Goal: Information Seeking & Learning: Understand process/instructions

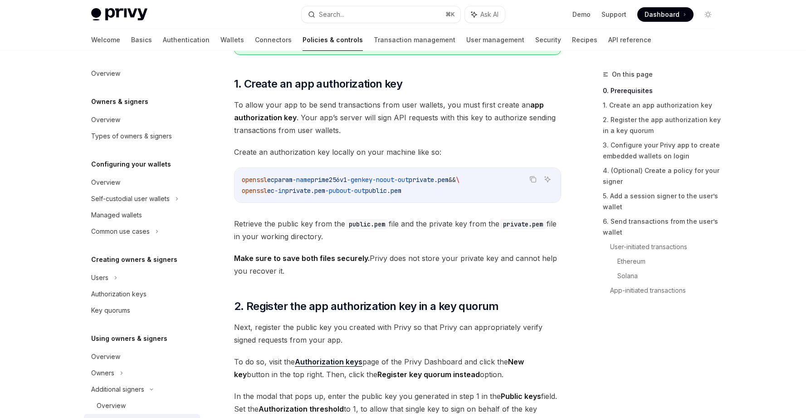
scroll to position [204, 0]
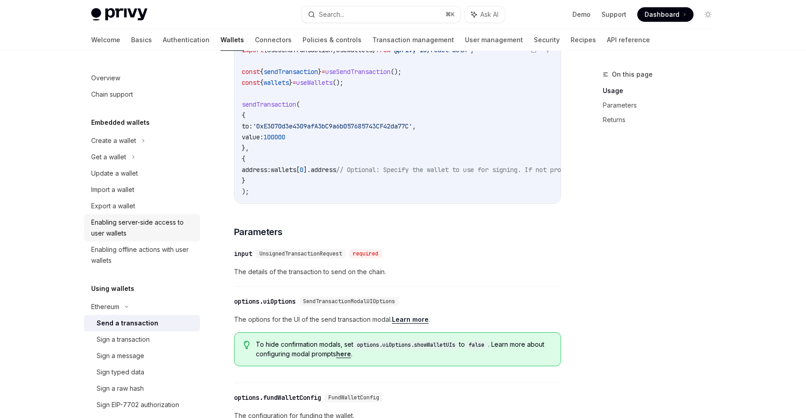
scroll to position [212, 0]
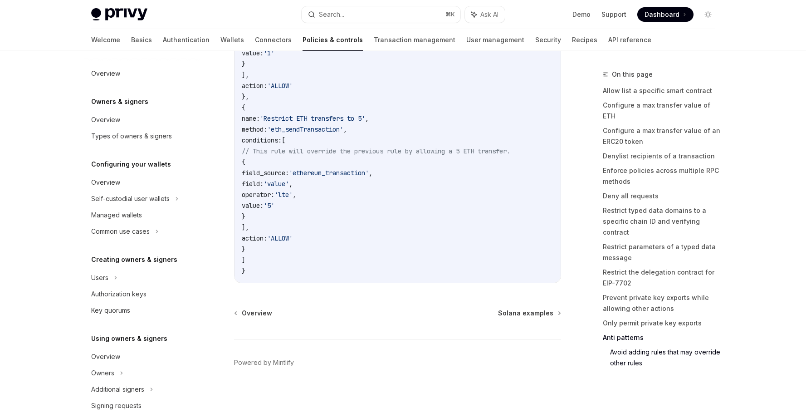
scroll to position [254, 0]
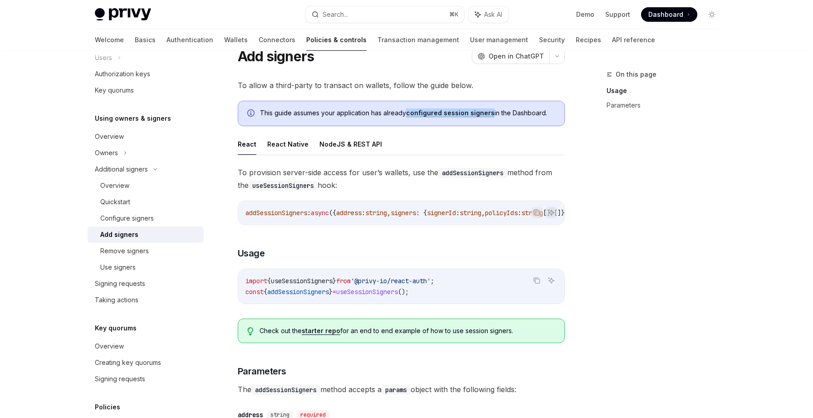
scroll to position [36, 0]
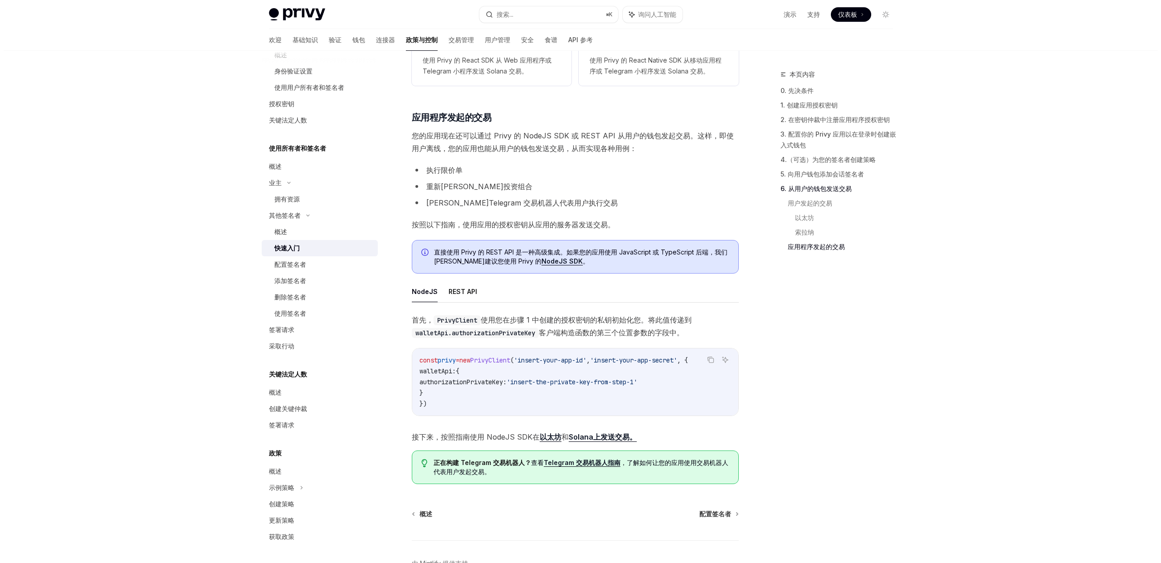
scroll to position [2387, 0]
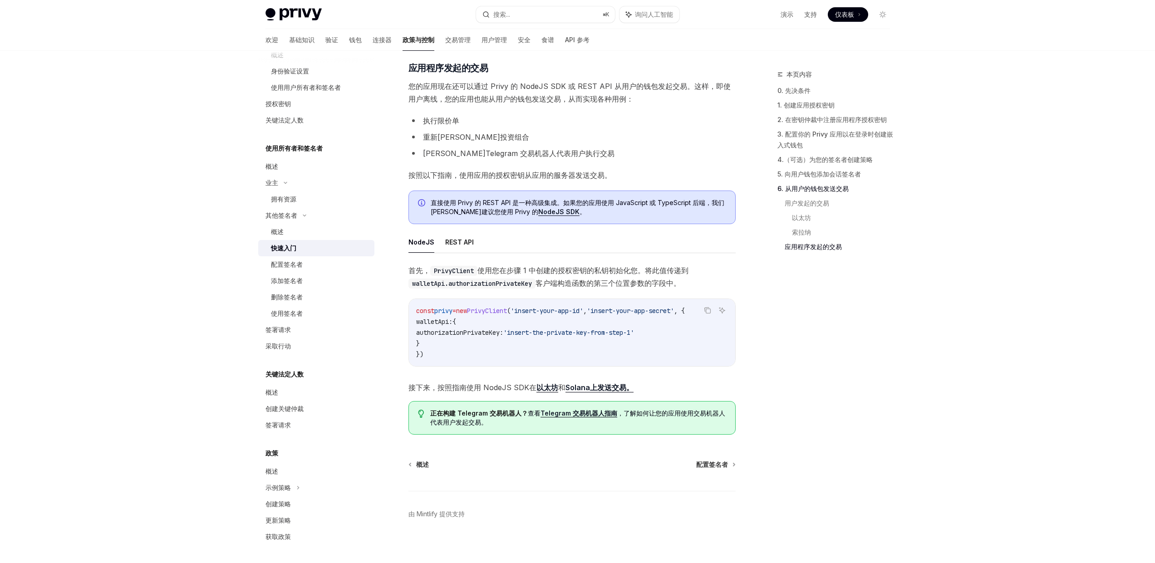
drag, startPoint x: 529, startPoint y: 173, endPoint x: 532, endPoint y: 176, distance: 4.8
click at [529, 143] on li "重新平衡投资组合" at bounding box center [571, 137] width 327 height 13
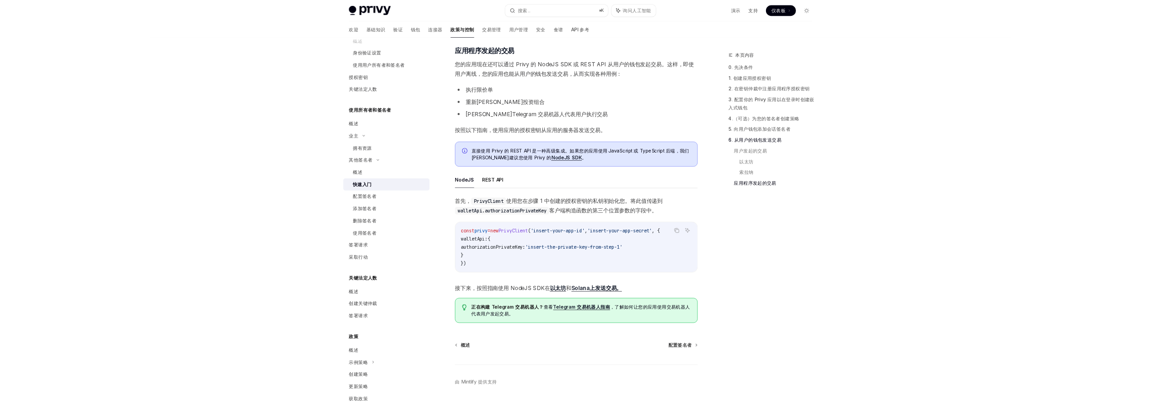
scroll to position [386, 0]
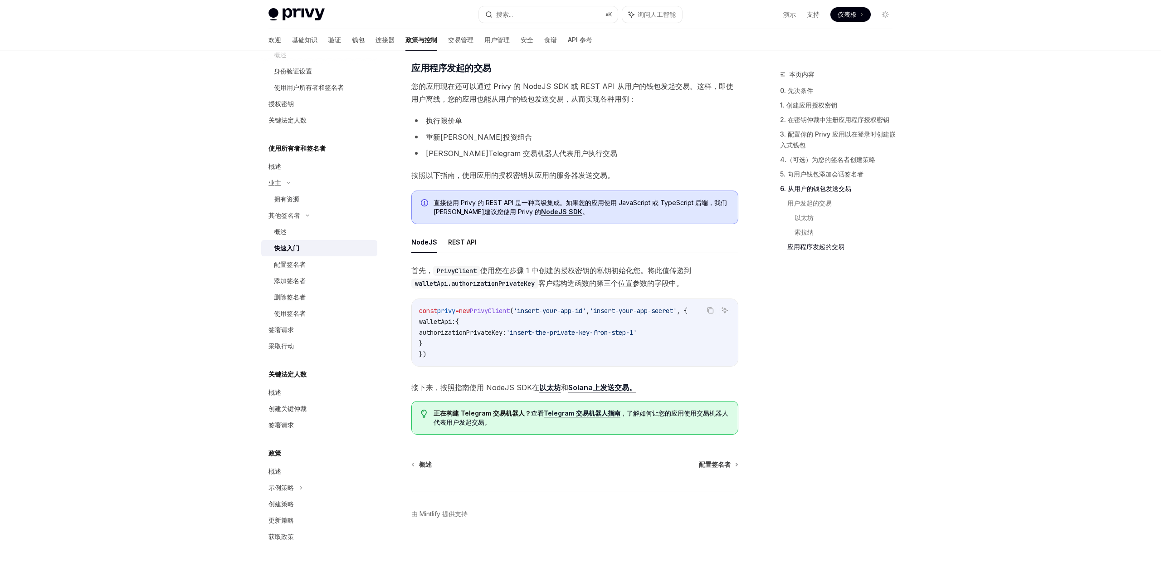
type textarea "*"
